Goal: Task Accomplishment & Management: Use online tool/utility

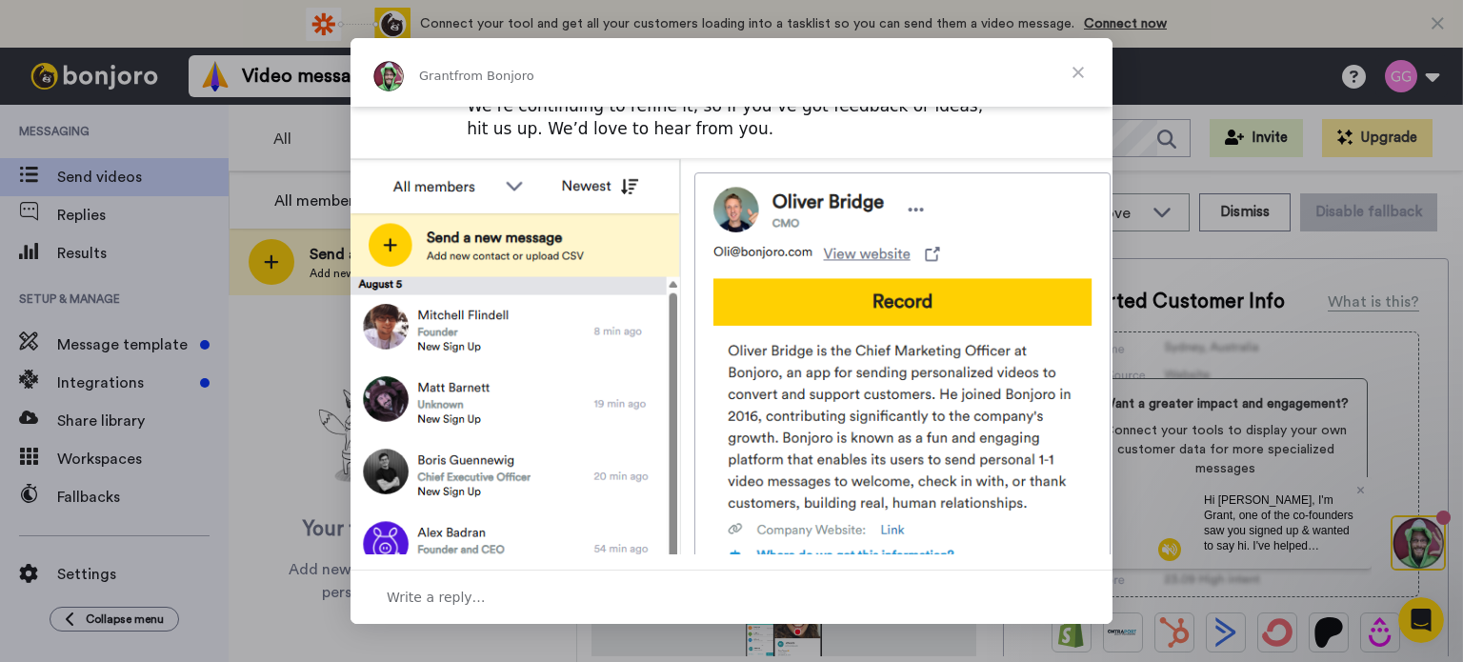
scroll to position [812, 0]
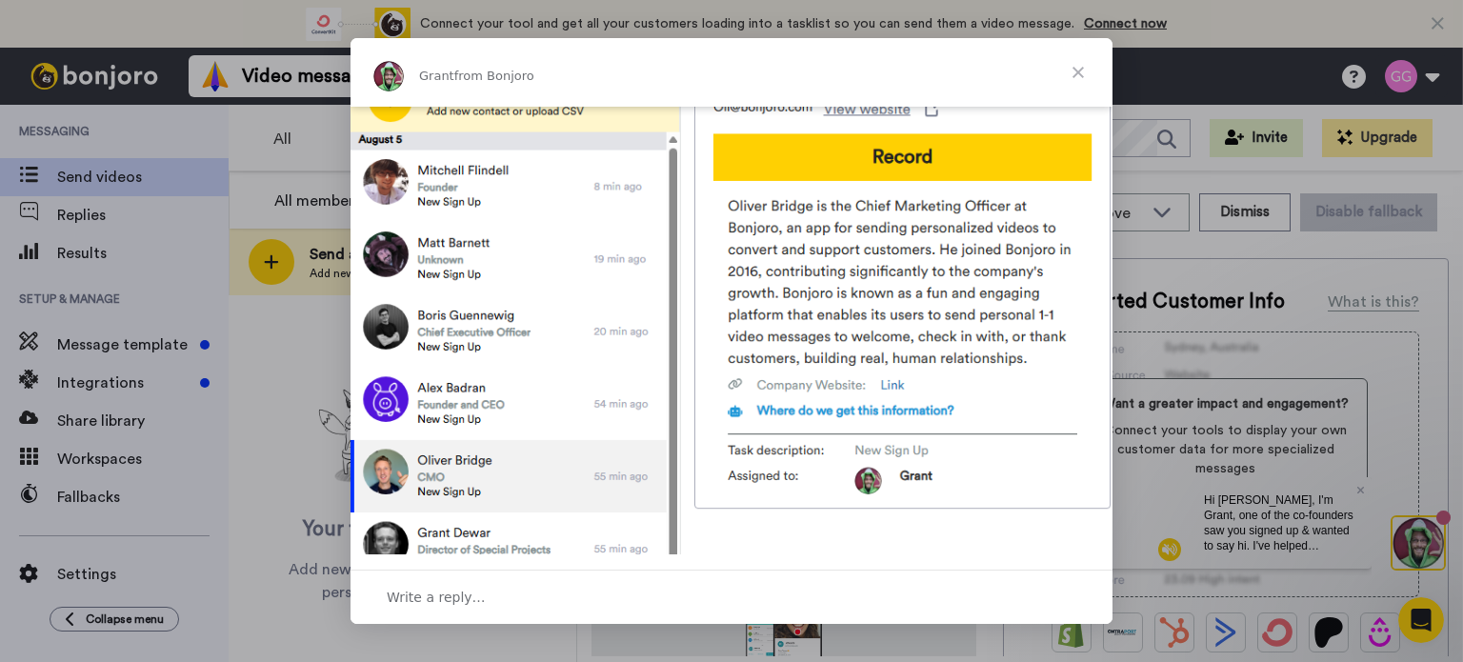
click at [1077, 68] on span "Close" at bounding box center [1078, 72] width 69 height 69
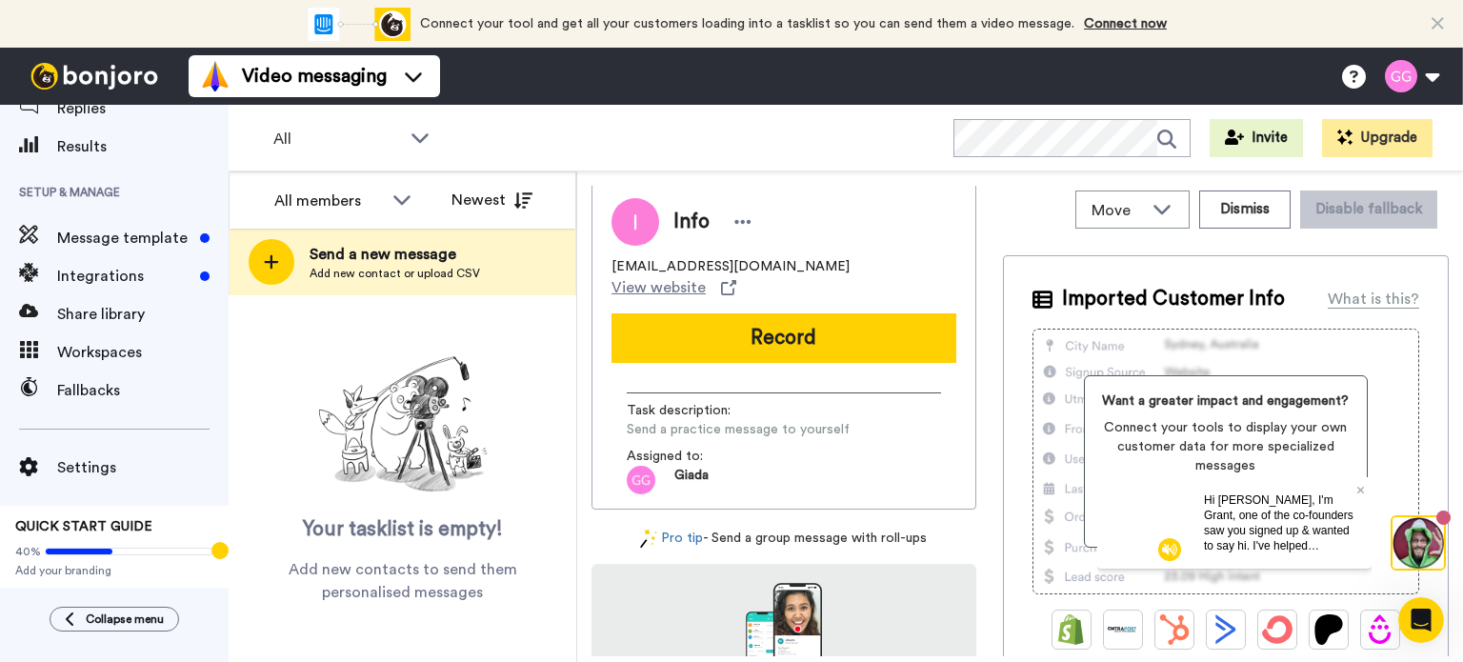
scroll to position [0, 0]
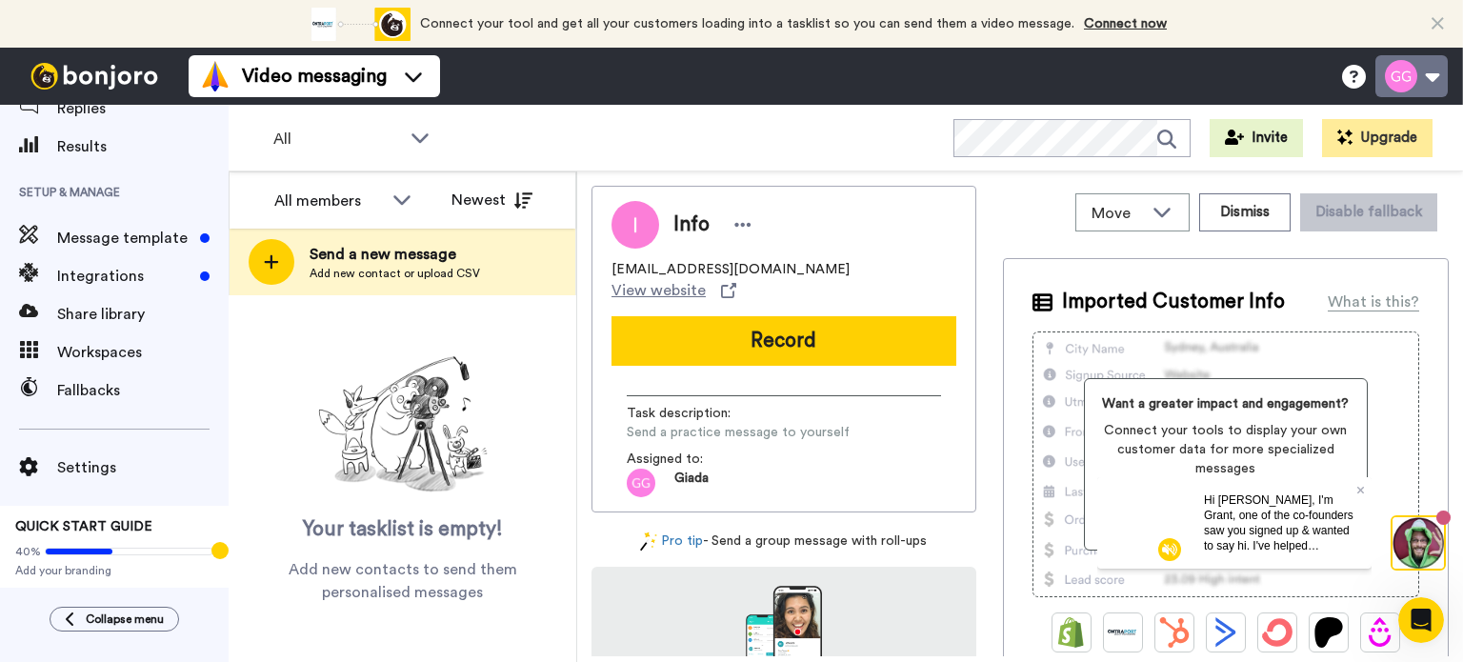
click at [1433, 80] on button at bounding box center [1412, 76] width 72 height 42
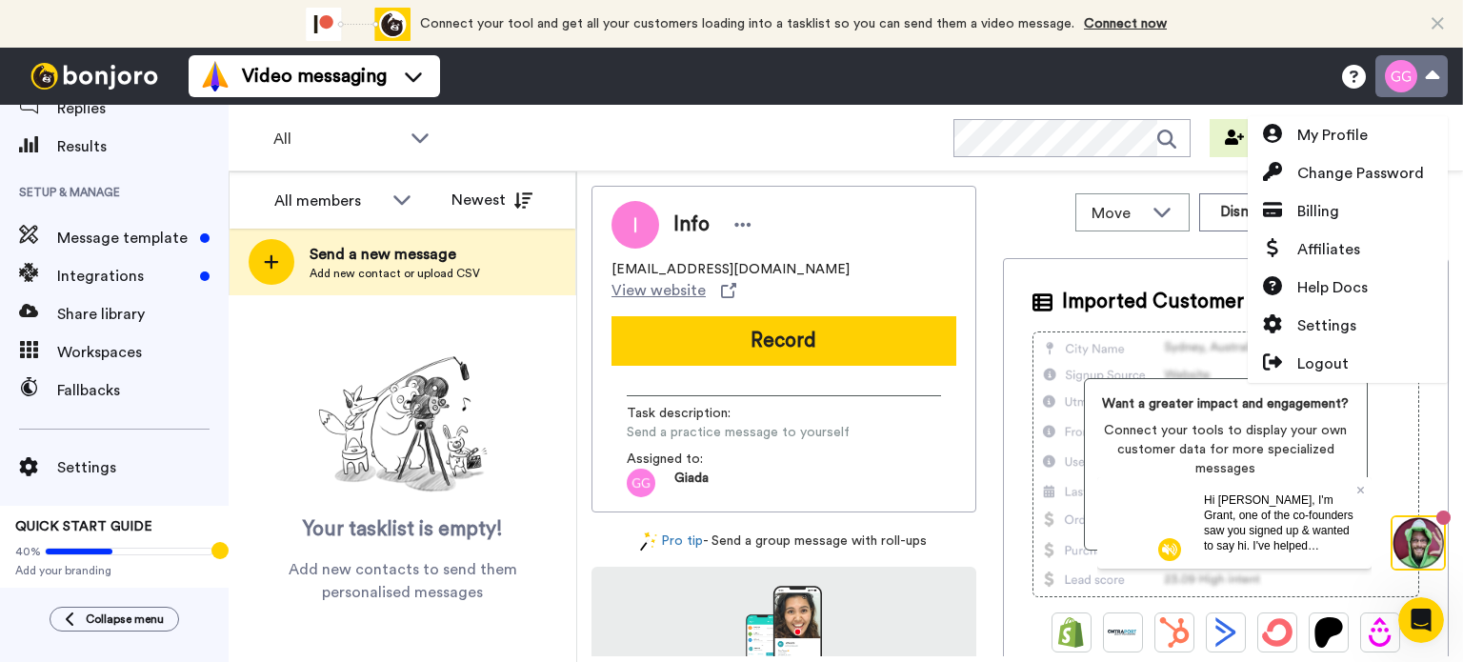
click at [1433, 80] on button at bounding box center [1412, 76] width 72 height 42
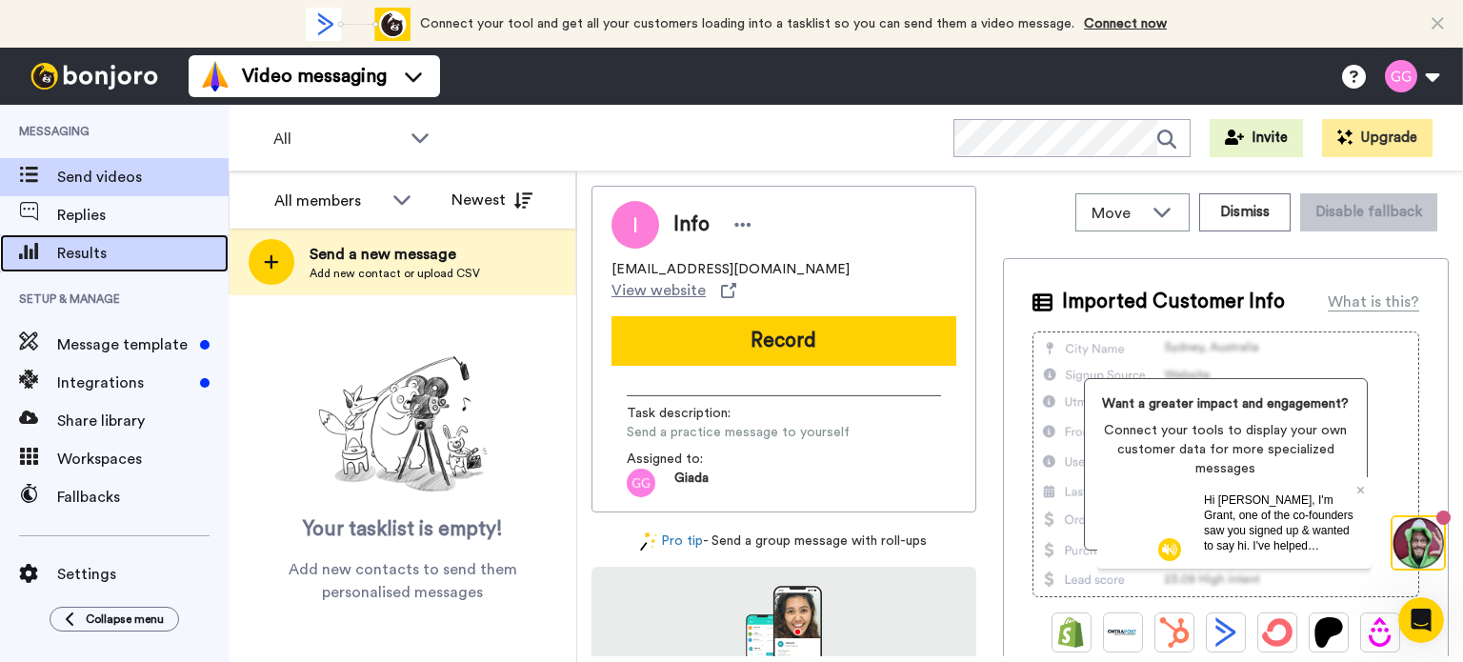
click at [107, 252] on span "Results" at bounding box center [142, 253] width 171 height 23
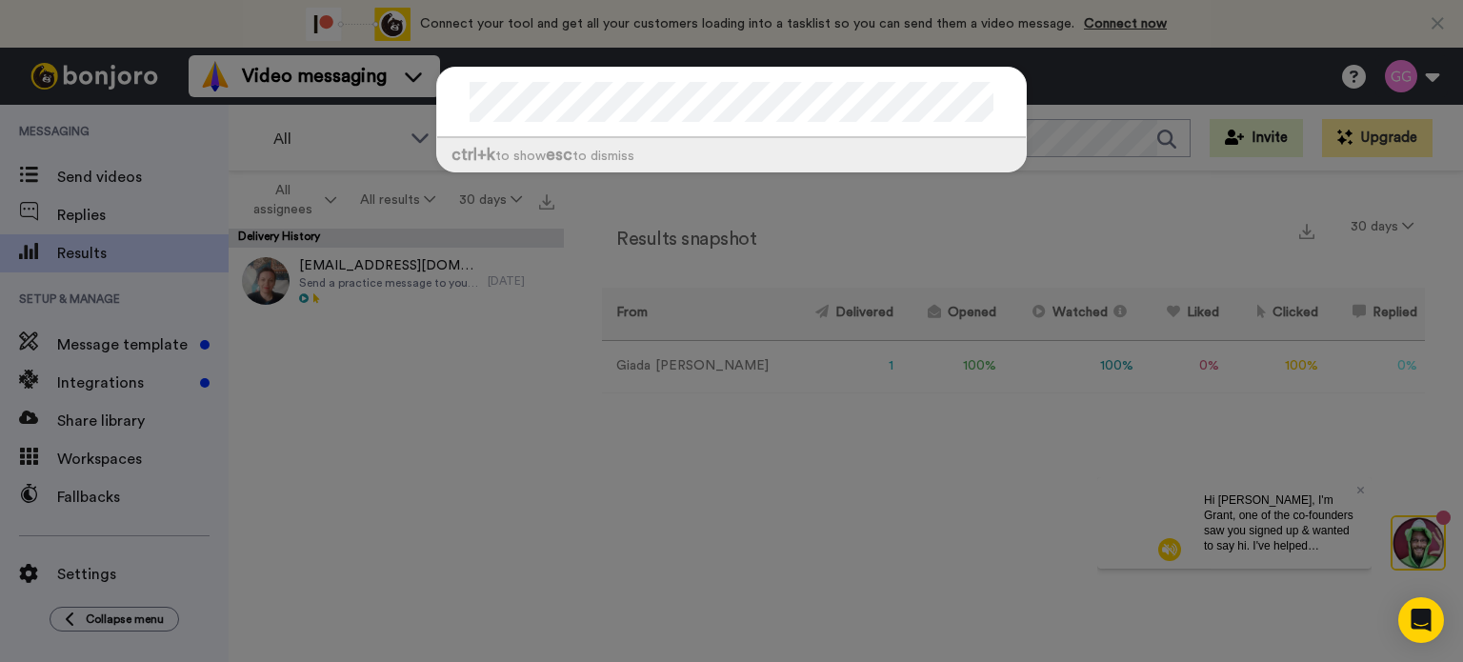
click at [607, 477] on div "ctrl +k to show esc to dismiss" at bounding box center [731, 331] width 1463 height 662
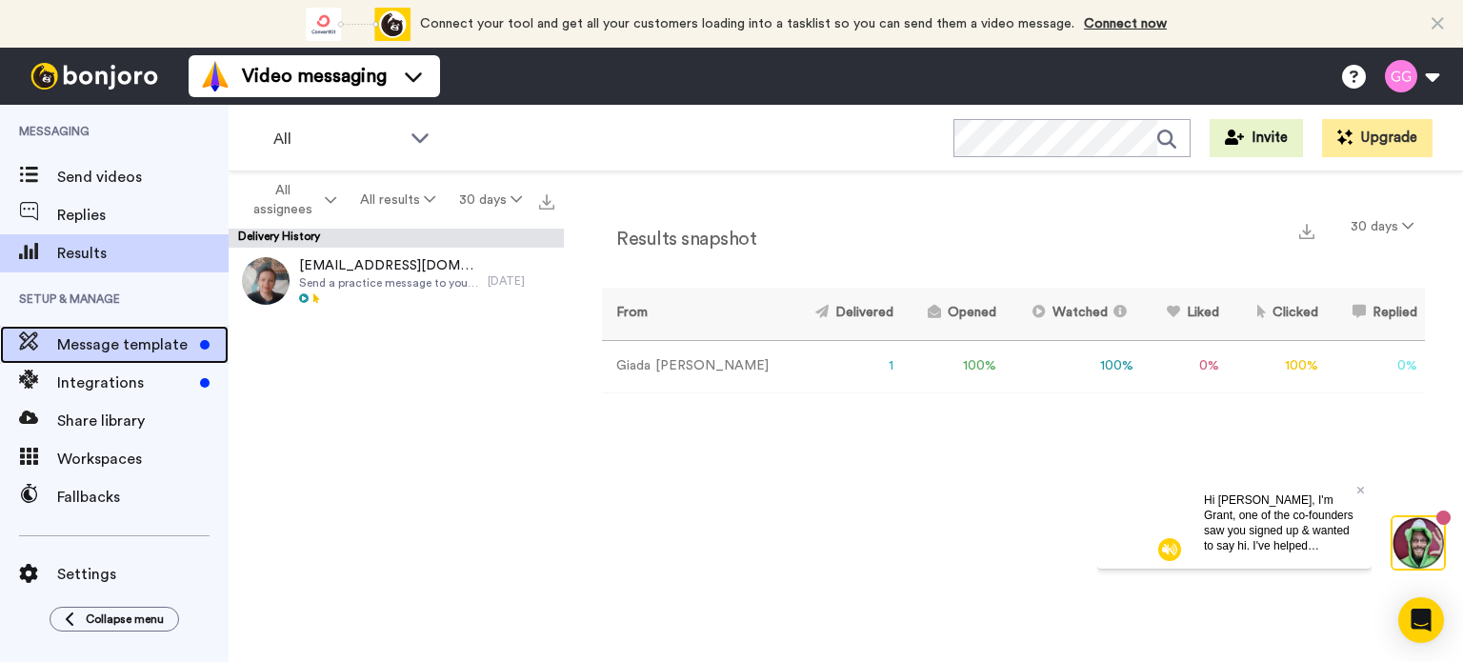
click at [127, 341] on span "Message template" at bounding box center [124, 344] width 135 height 23
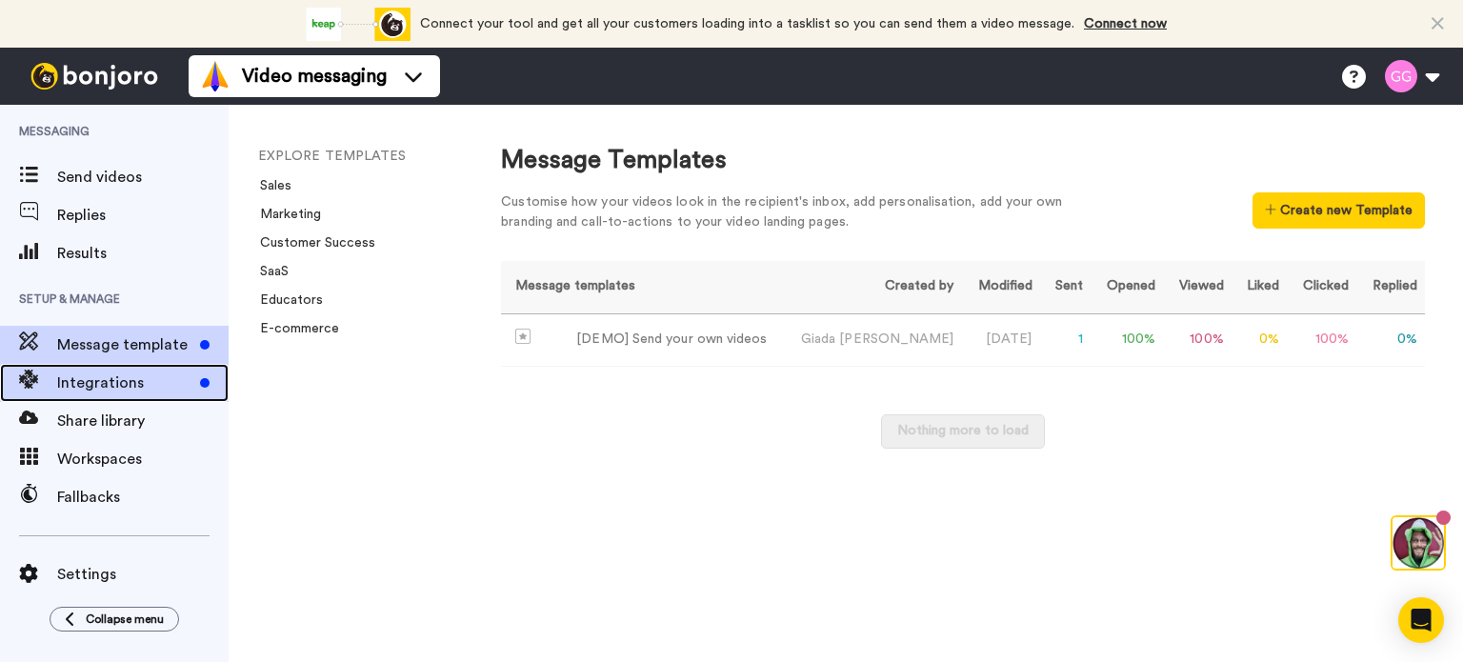
click at [111, 374] on span "Integrations" at bounding box center [124, 383] width 135 height 23
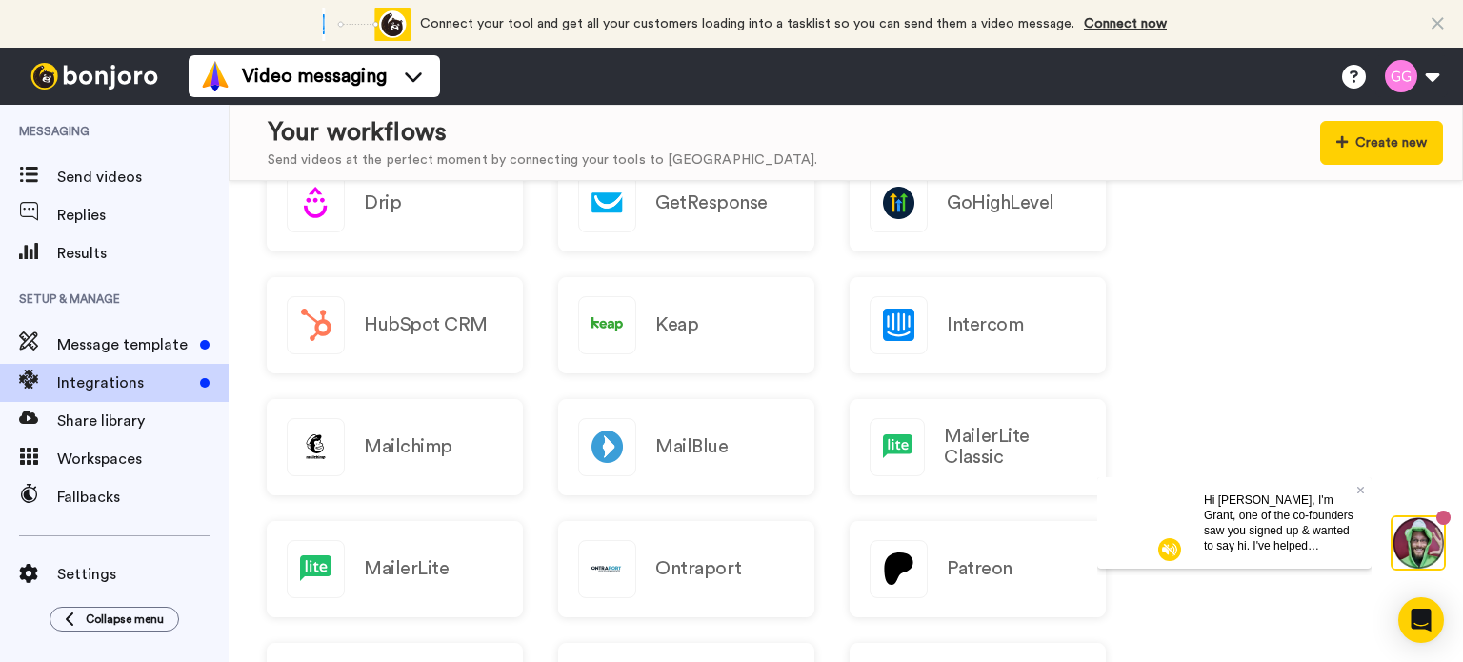
scroll to position [444, 0]
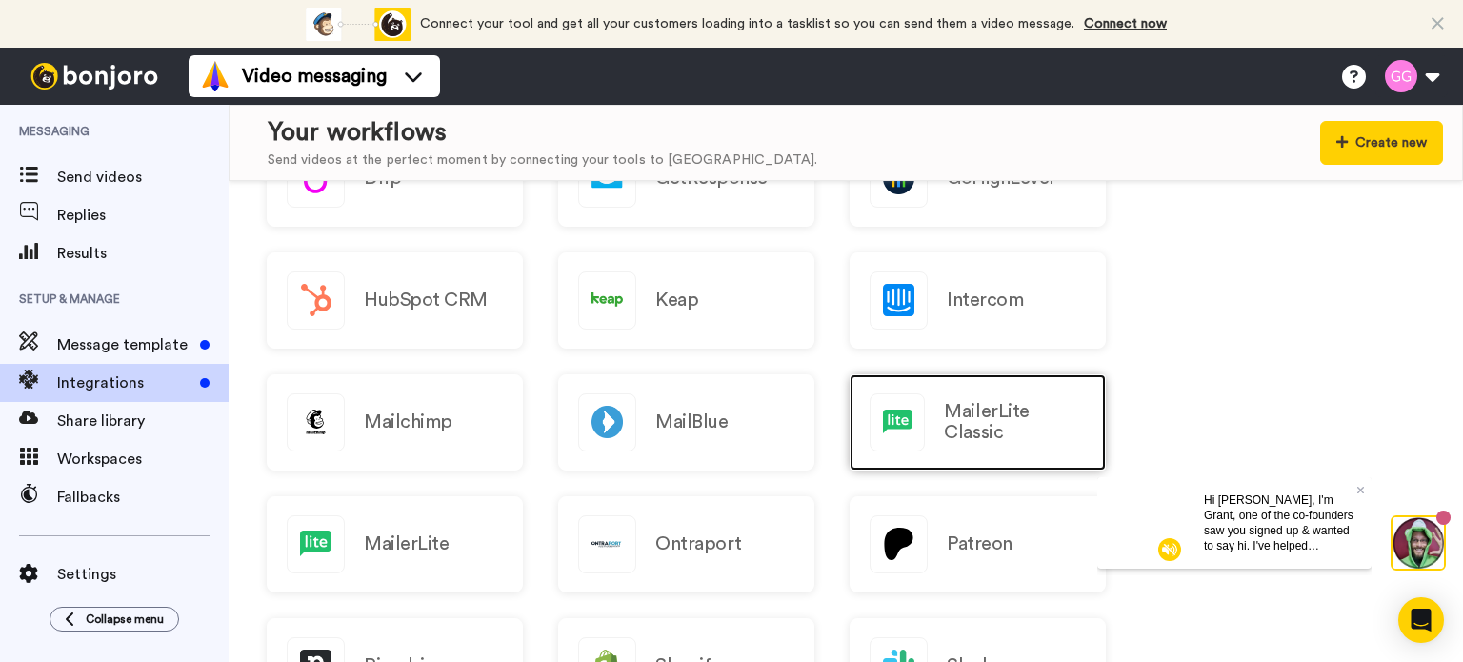
click at [976, 418] on h2 "MailerLite Classic" at bounding box center [1015, 422] width 142 height 42
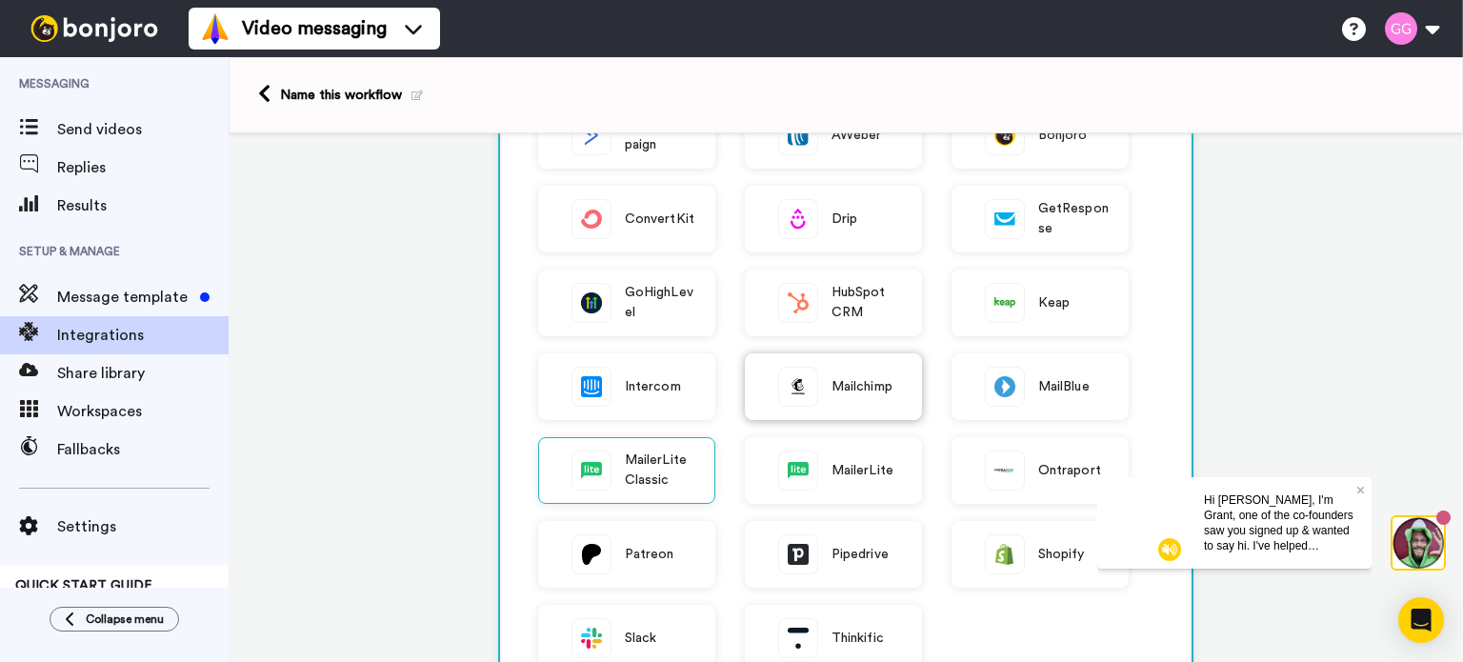
scroll to position [222, 0]
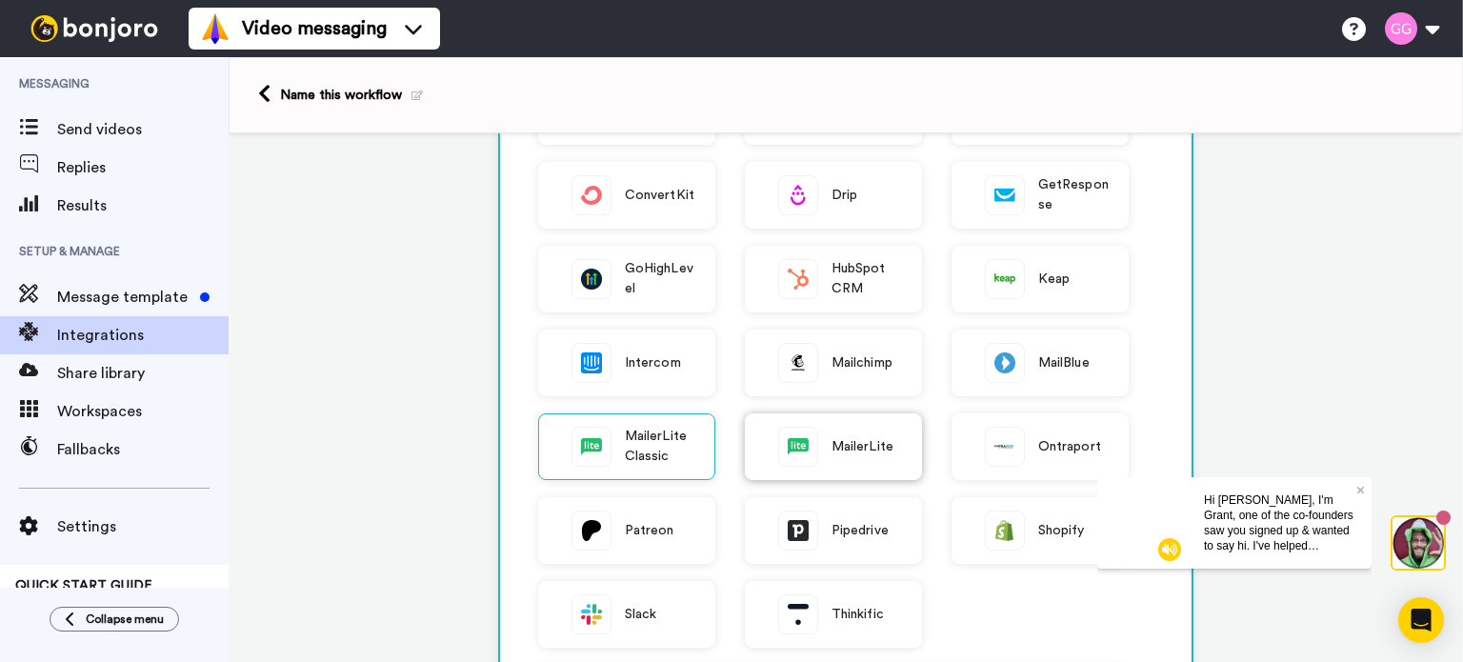
click at [832, 445] on span "MailerLite" at bounding box center [863, 447] width 62 height 20
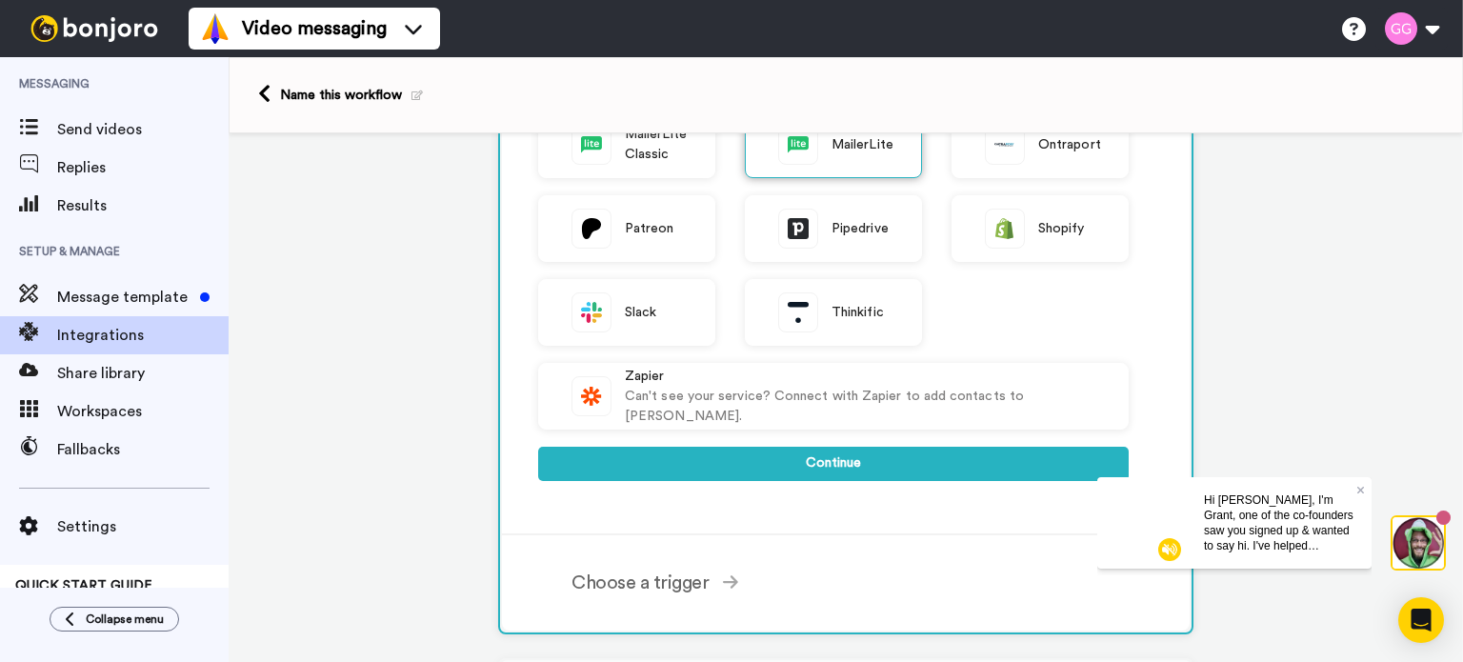
scroll to position [667, 0]
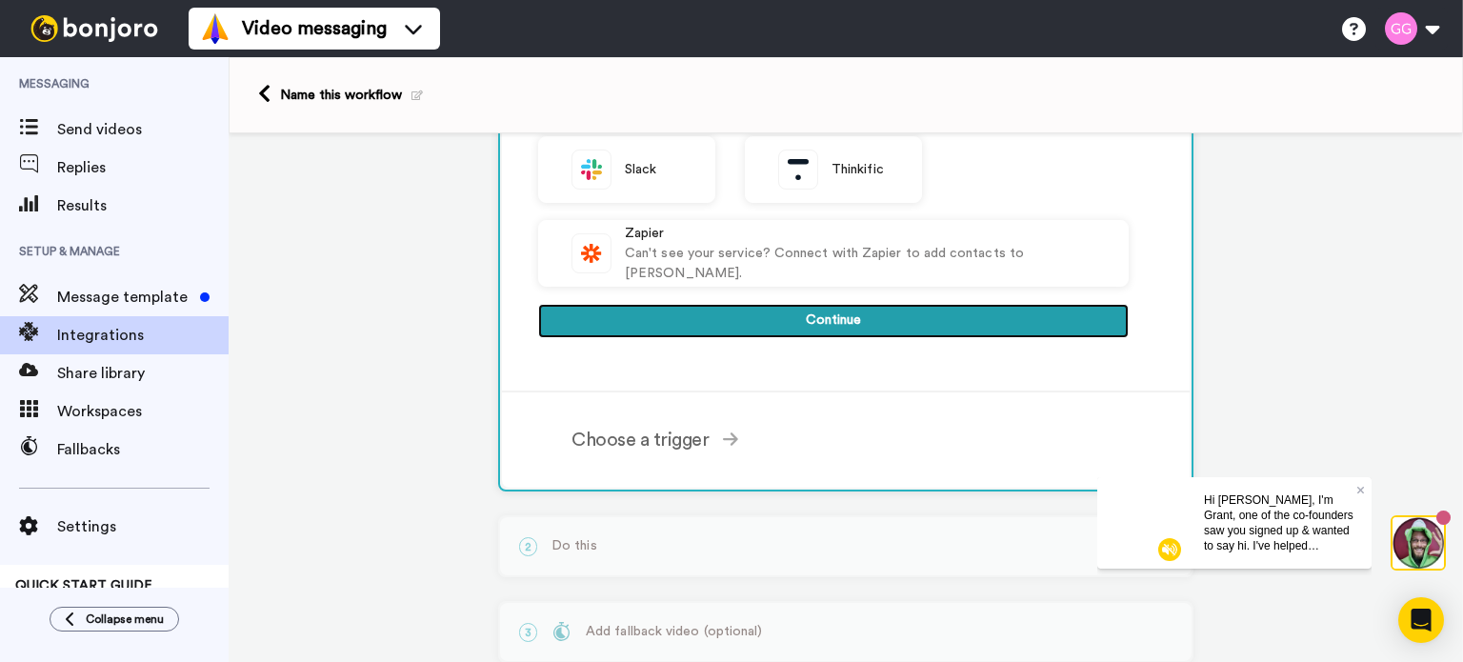
click at [836, 319] on button "Continue" at bounding box center [833, 321] width 591 height 34
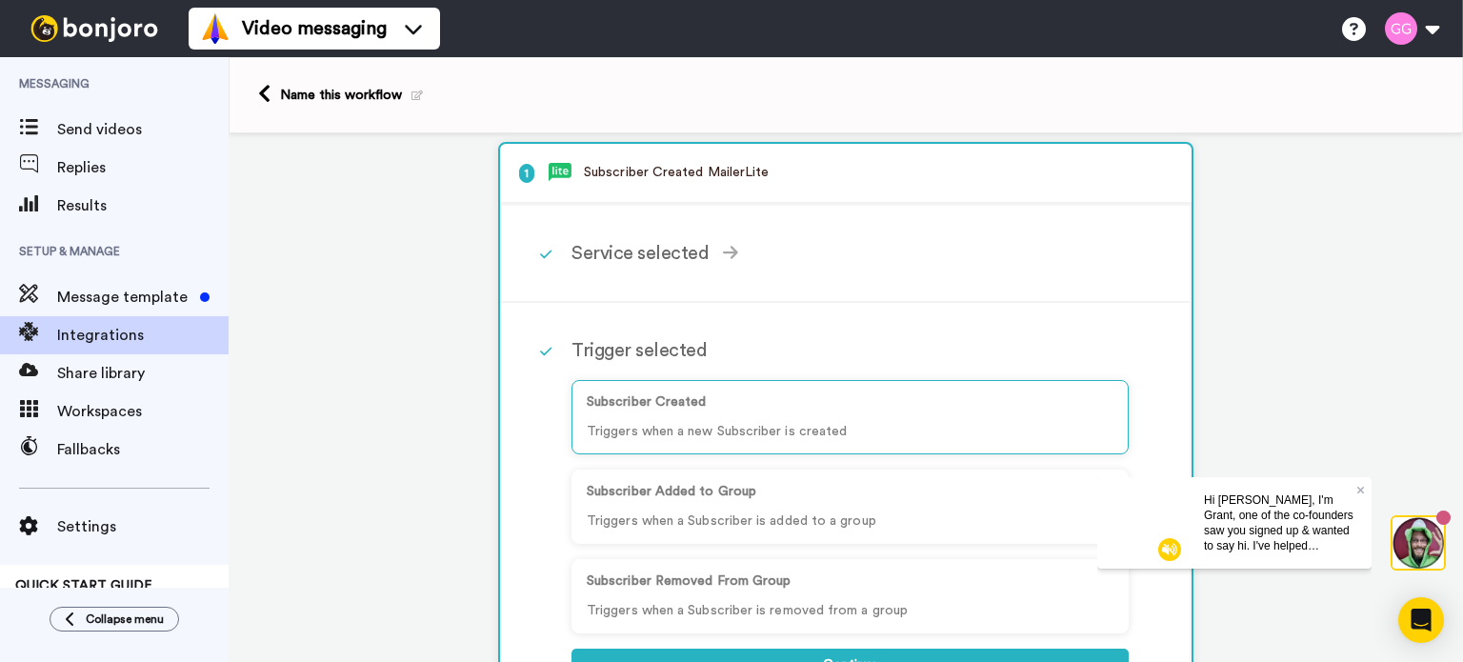
scroll to position [0, 0]
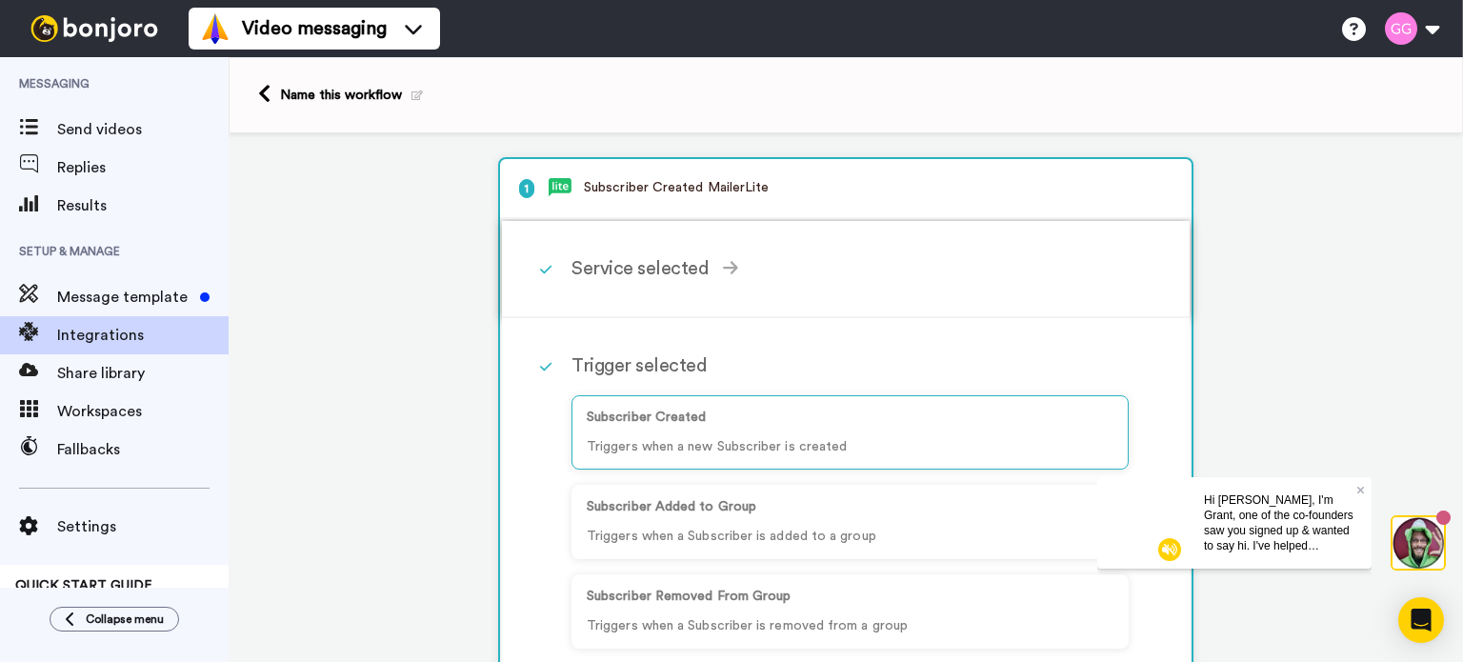
click at [723, 266] on icon at bounding box center [730, 267] width 15 height 13
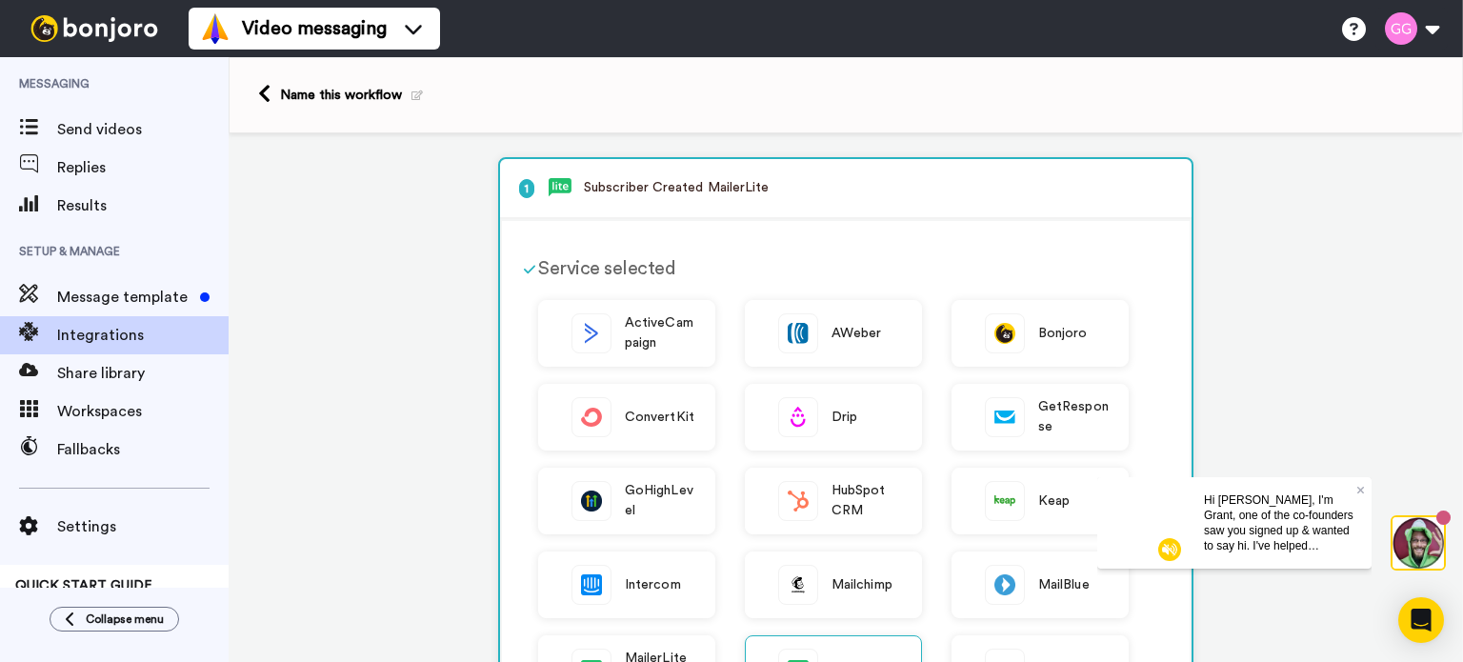
click at [651, 271] on div "Service selected" at bounding box center [833, 268] width 591 height 29
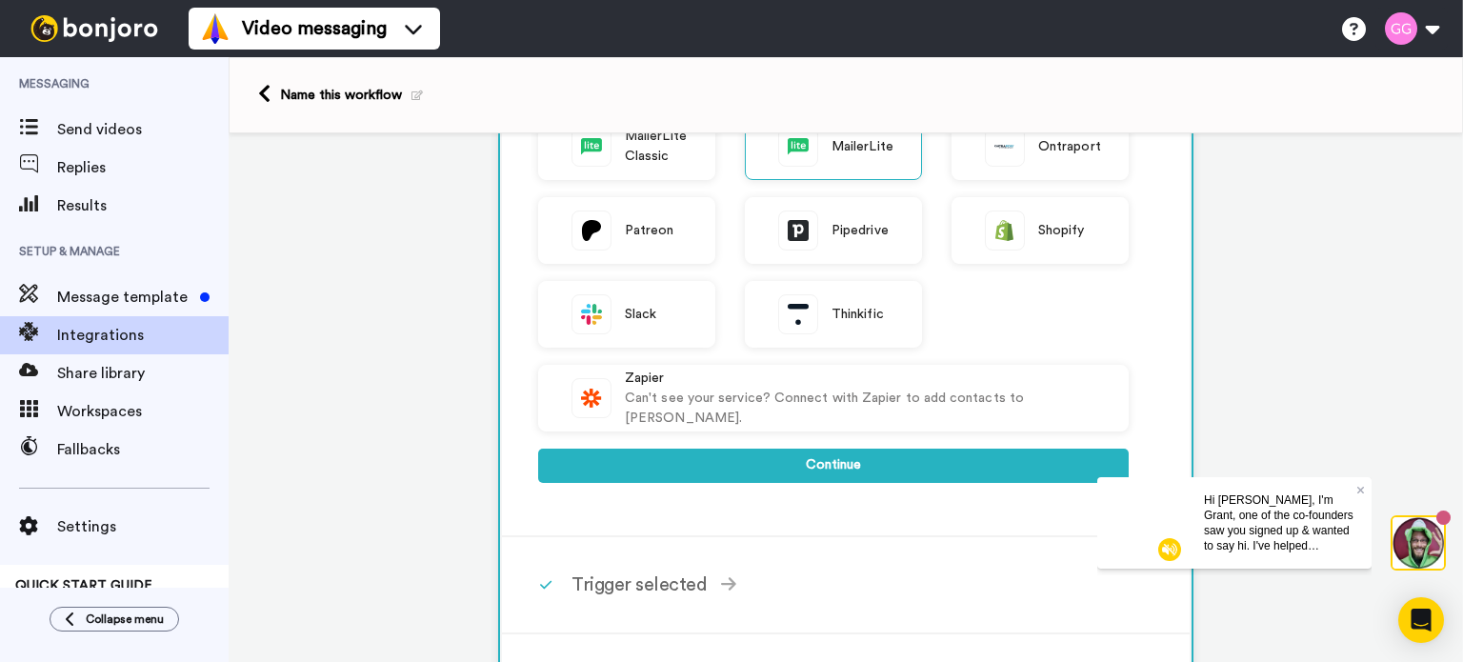
scroll to position [667, 0]
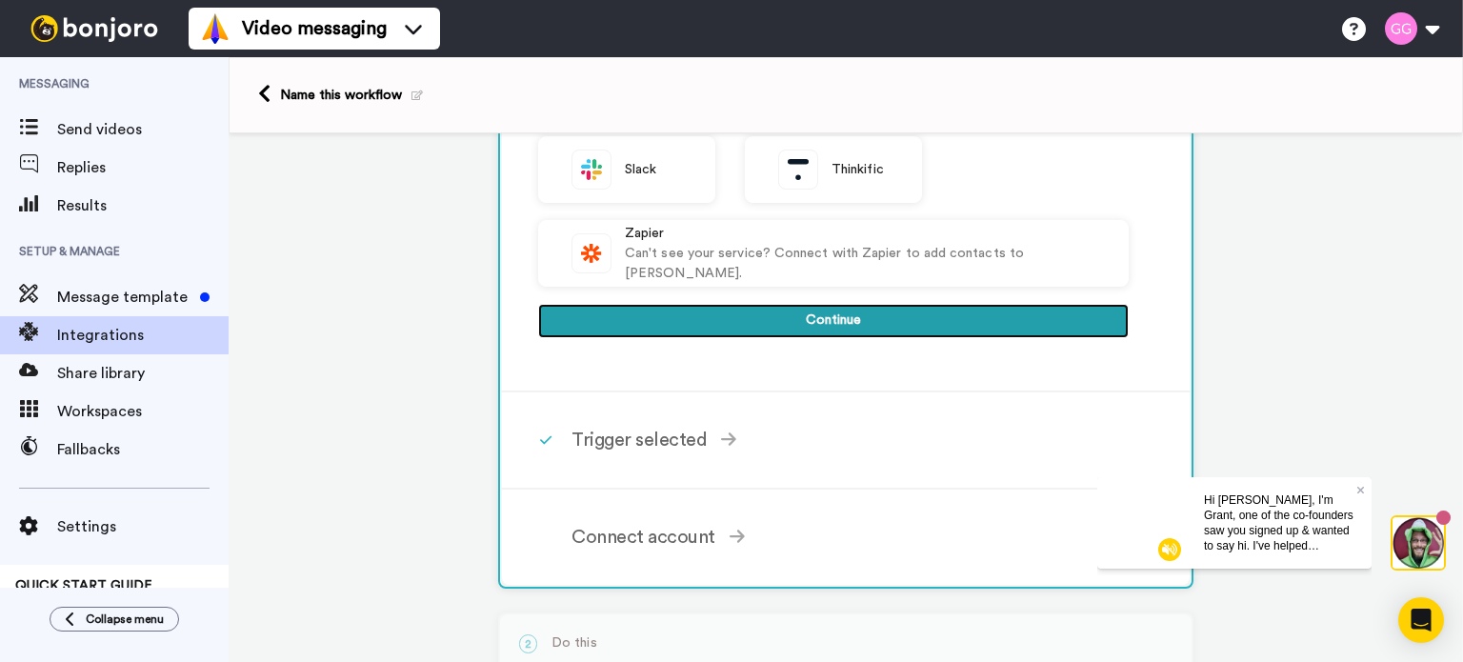
click at [847, 318] on button "Continue" at bounding box center [833, 321] width 591 height 34
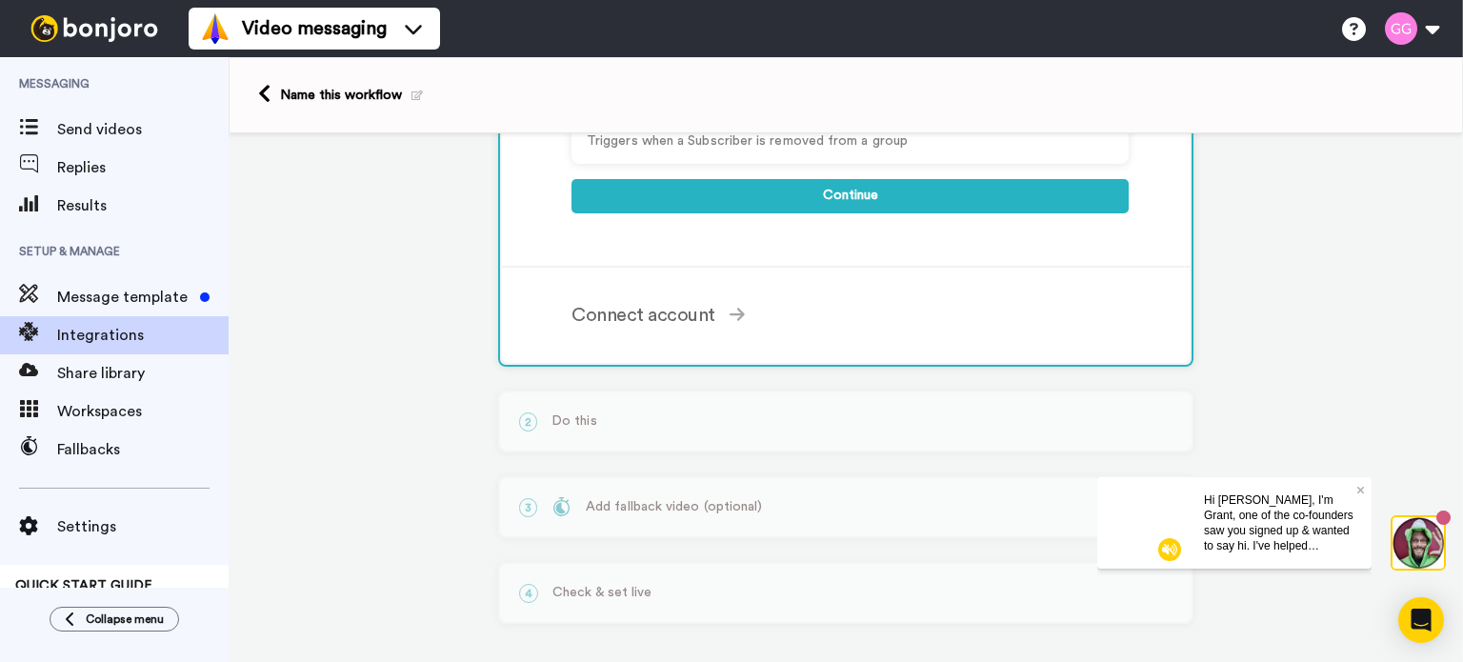
scroll to position [488, 0]
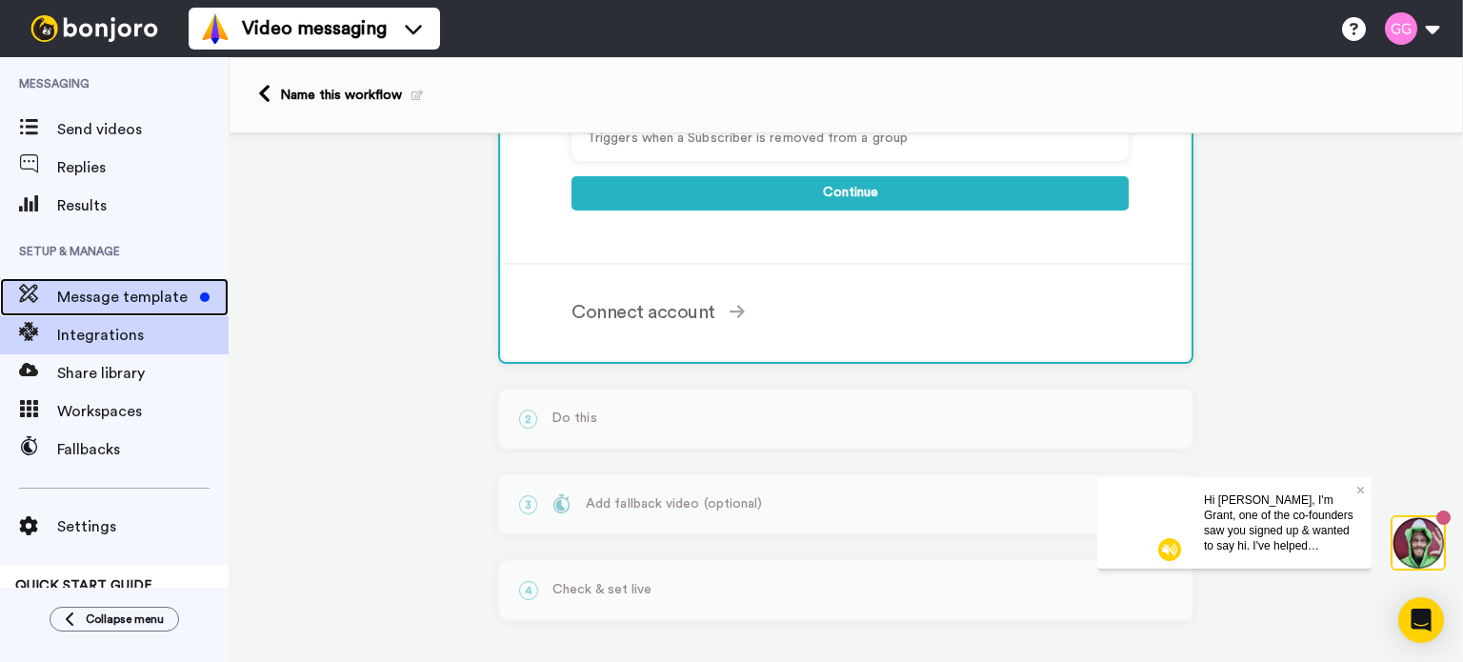
click at [144, 307] on span "Message template" at bounding box center [124, 297] width 135 height 23
